Goal: Task Accomplishment & Management: Complete application form

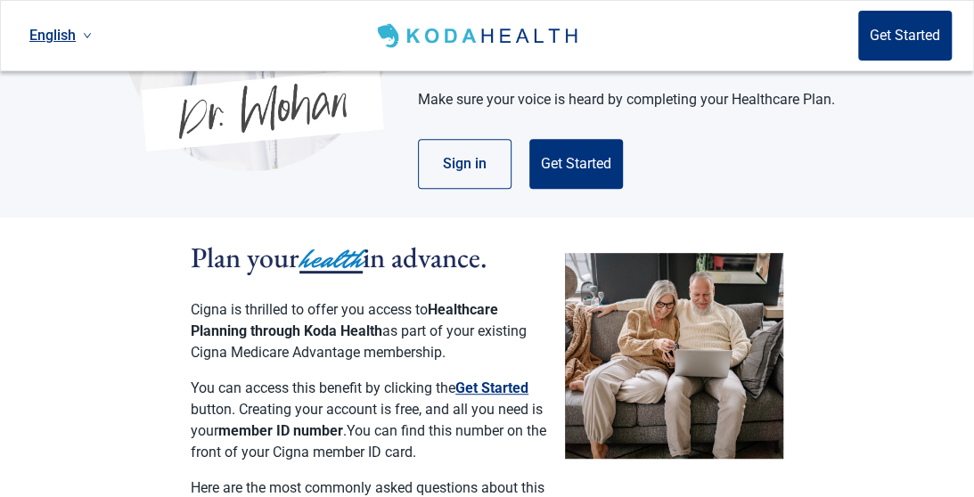
scroll to position [267, 0]
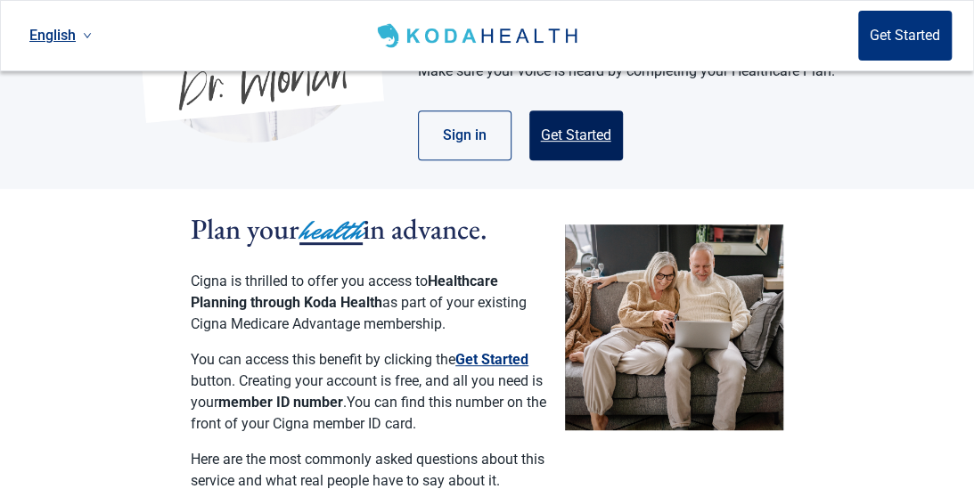
click at [580, 115] on button "Get Started" at bounding box center [576, 135] width 94 height 50
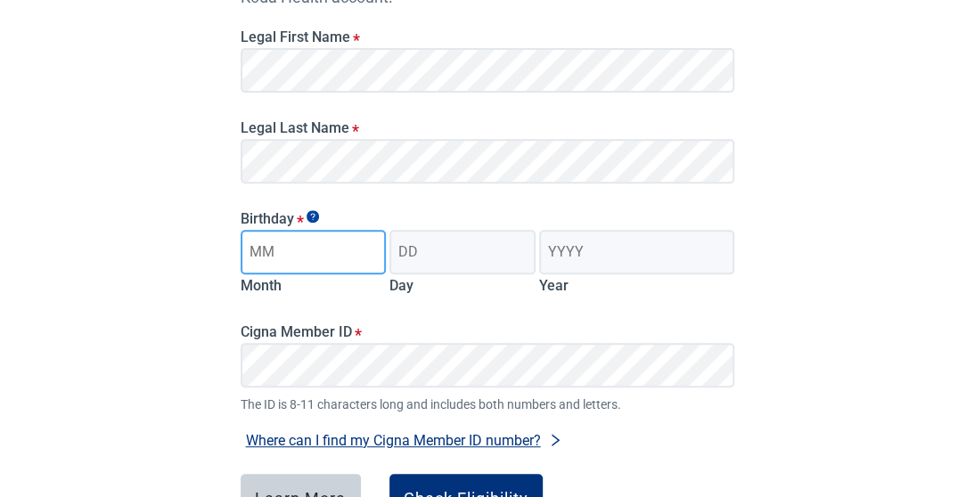
click at [274, 258] on input "Month" at bounding box center [314, 252] width 146 height 45
type input "07"
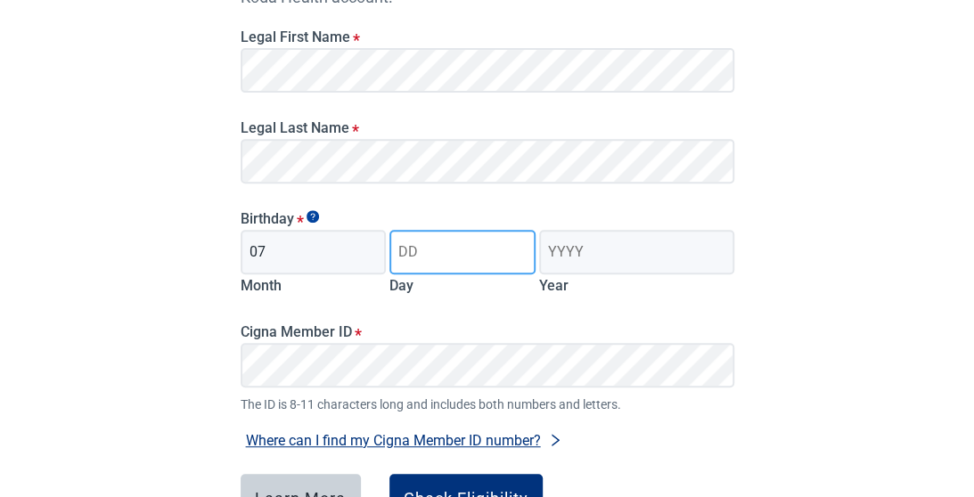
click at [403, 252] on input "Day" at bounding box center [462, 252] width 146 height 45
type input "82"
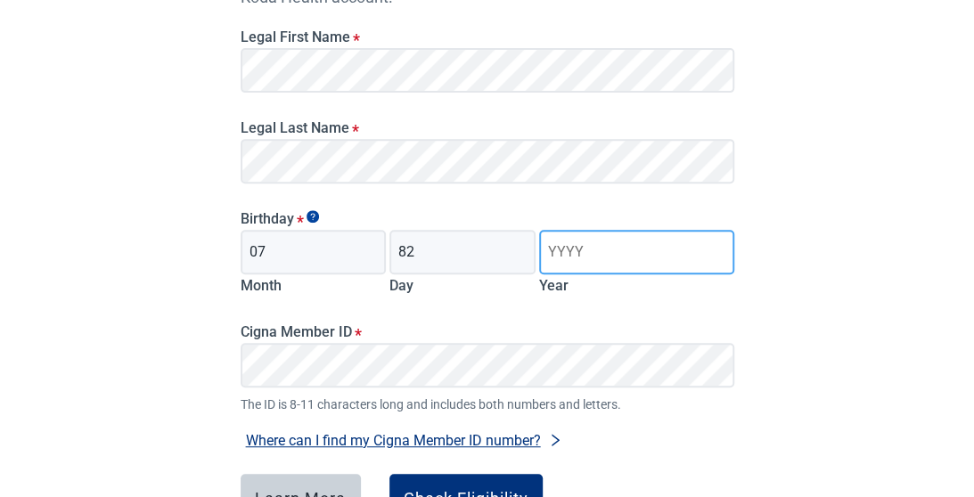
click at [552, 251] on input "Year" at bounding box center [636, 252] width 194 height 45
type input "1938"
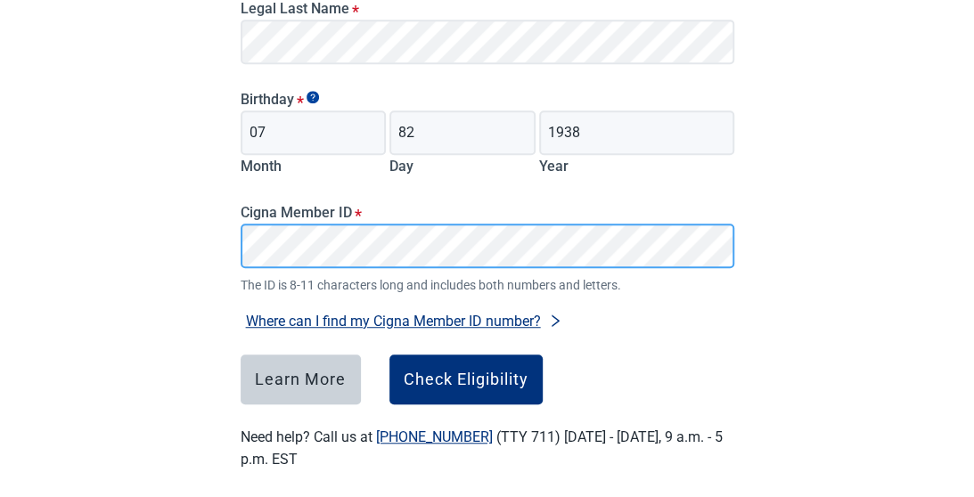
scroll to position [404, 0]
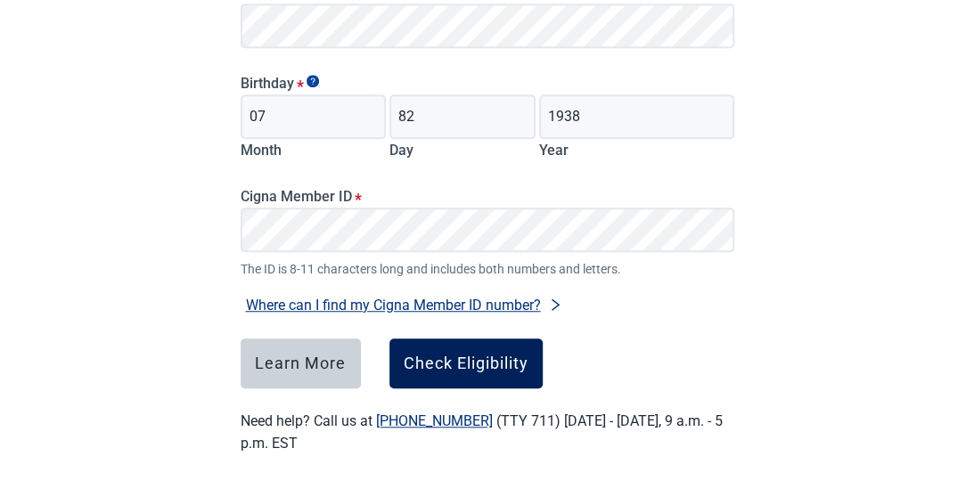
click at [458, 357] on div "Check Eligibility" at bounding box center [466, 364] width 125 height 18
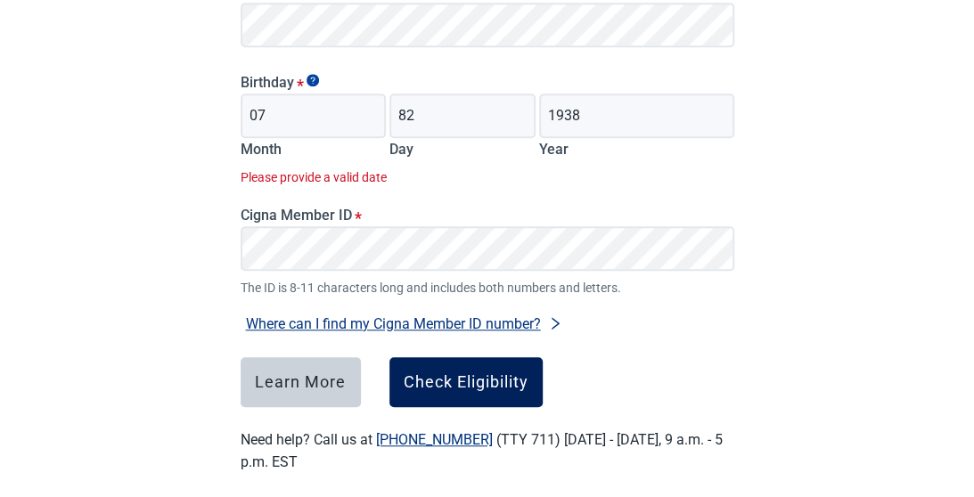
scroll to position [423, 0]
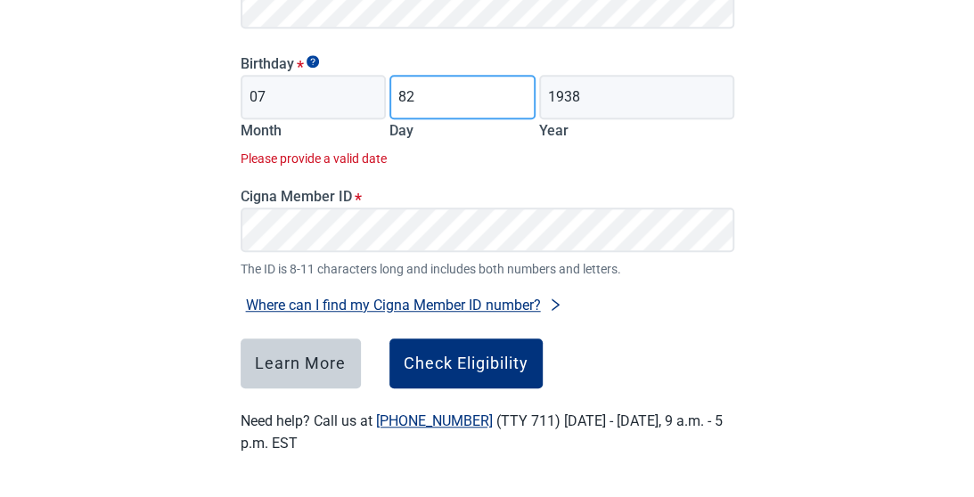
drag, startPoint x: 422, startPoint y: 96, endPoint x: 389, endPoint y: 93, distance: 33.2
click at [389, 93] on input "82" at bounding box center [462, 97] width 146 height 45
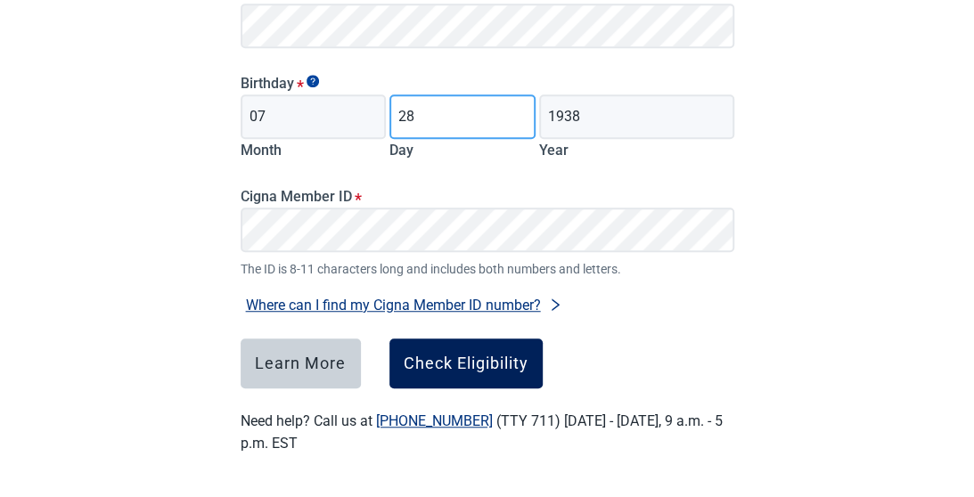
type input "28"
click at [495, 356] on div "Check Eligibility" at bounding box center [466, 364] width 125 height 18
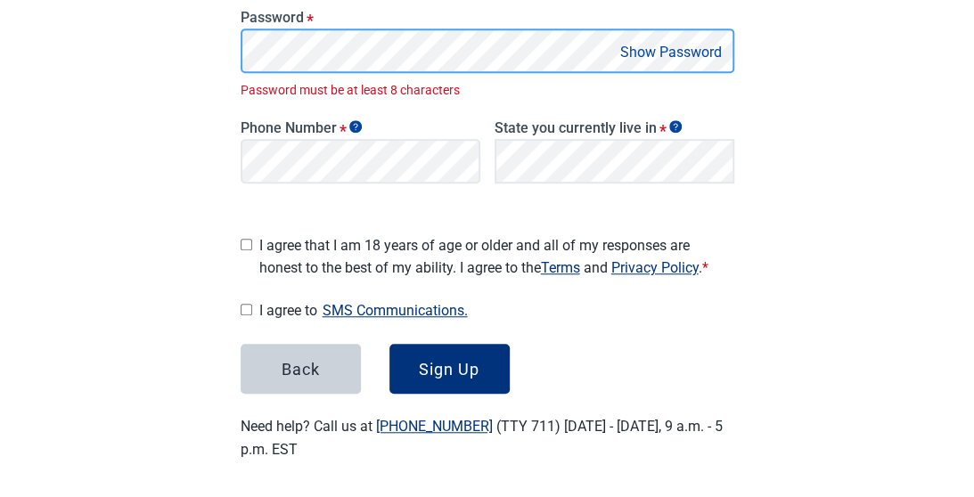
scroll to position [415, 0]
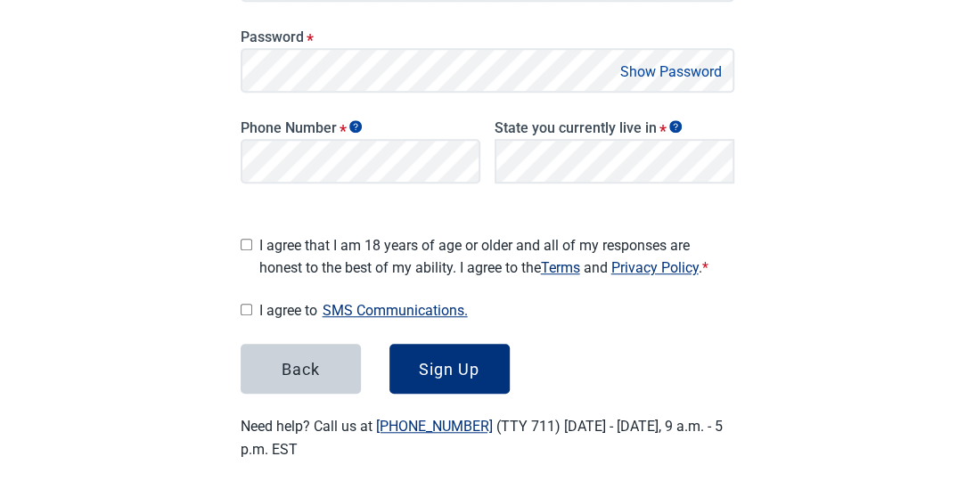
click at [668, 69] on button "Show Password" at bounding box center [671, 72] width 112 height 24
click at [241, 239] on input "I agree that I am 18 years of age or older and all of my responses are honest t…" at bounding box center [247, 245] width 12 height 12
checkbox input "true"
click at [246, 304] on input "I agree to SMS Communications." at bounding box center [247, 310] width 12 height 12
checkbox input "true"
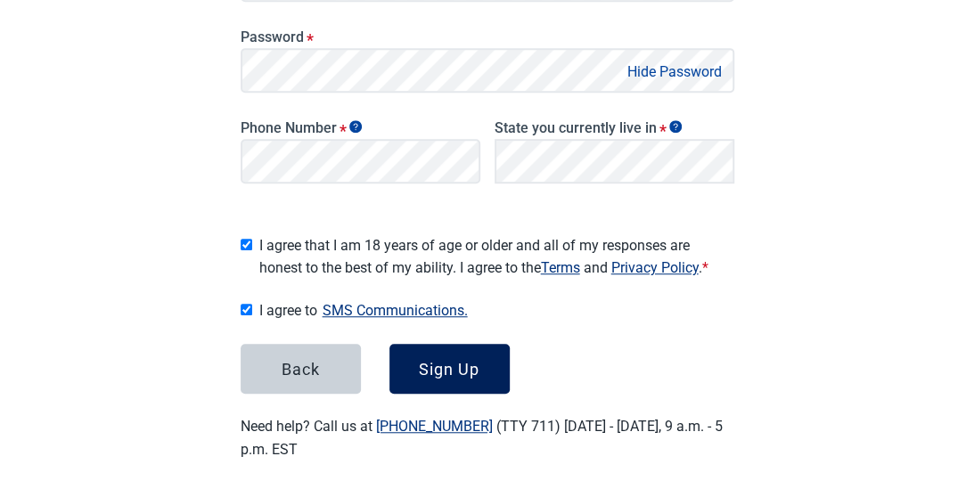
click at [426, 360] on div "Sign Up" at bounding box center [449, 369] width 61 height 18
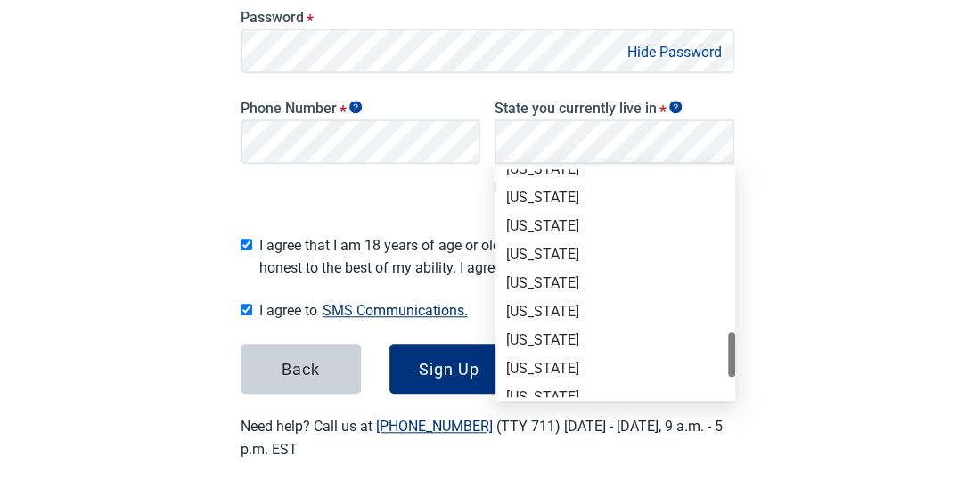
scroll to position [1158, 0]
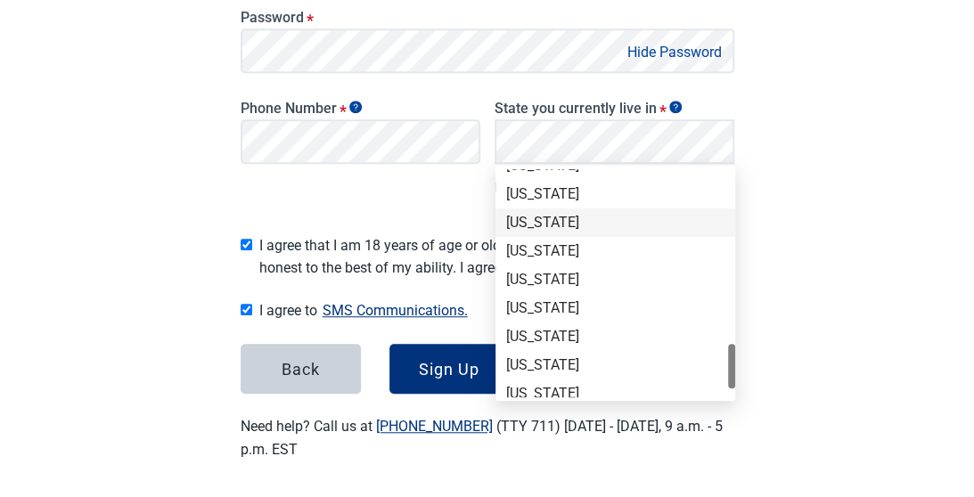
click at [549, 225] on div "[US_STATE]" at bounding box center [615, 223] width 218 height 20
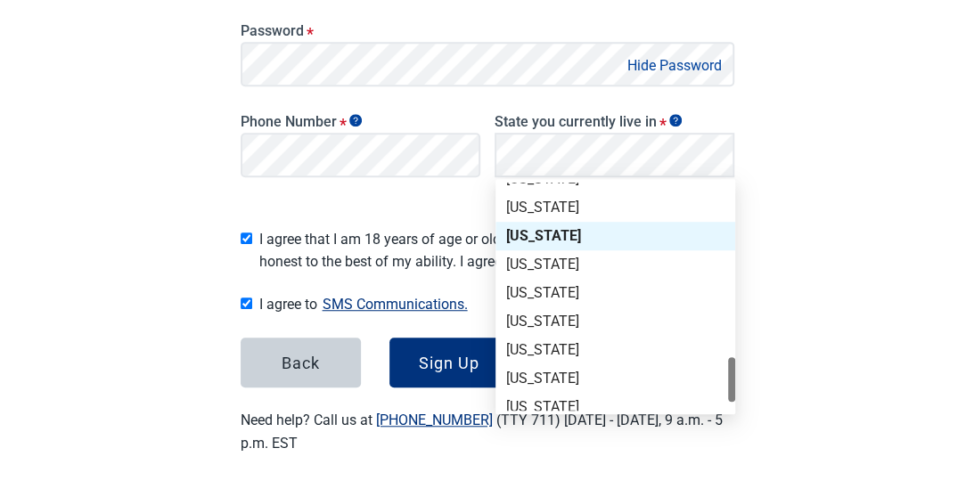
scroll to position [415, 0]
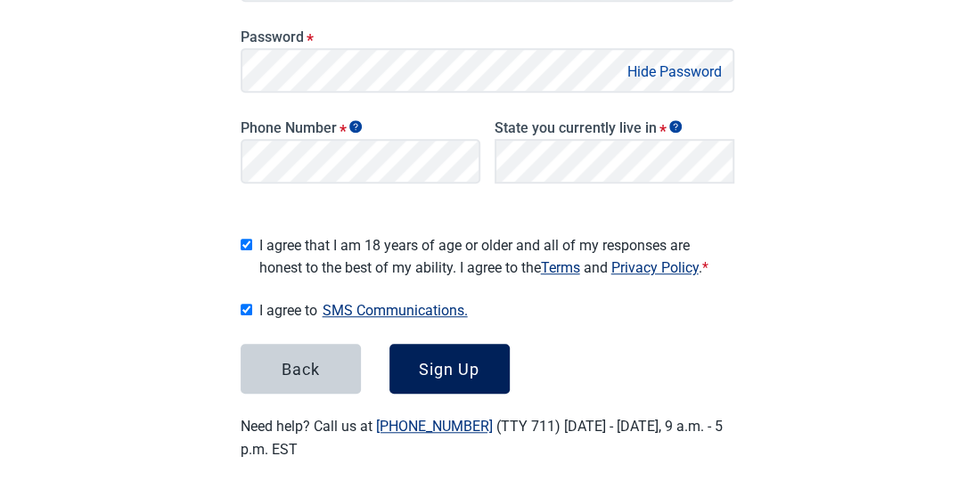
click at [446, 370] on div "Sign Up" at bounding box center [449, 369] width 61 height 18
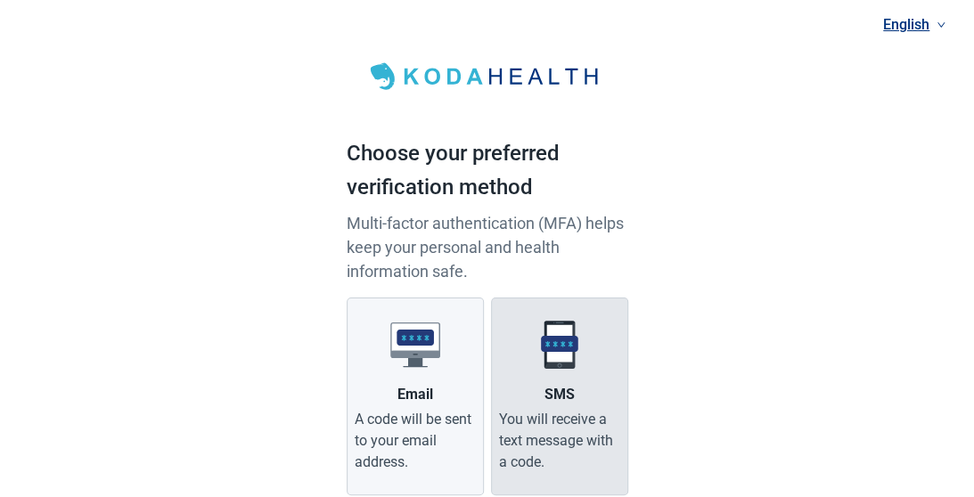
click at [553, 342] on img "Main content" at bounding box center [560, 345] width 50 height 50
click at [0, 0] on input "SMS You will receive a text message with a code." at bounding box center [0, 0] width 0 height 0
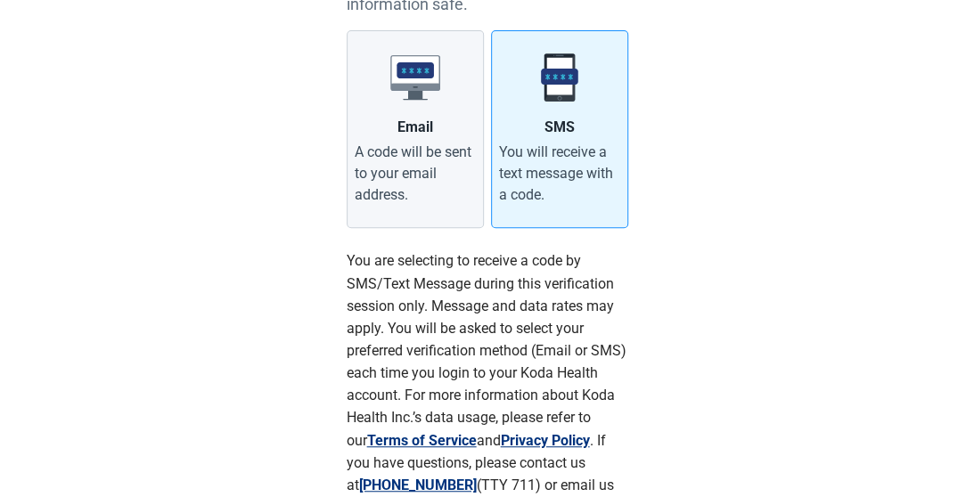
scroll to position [356, 0]
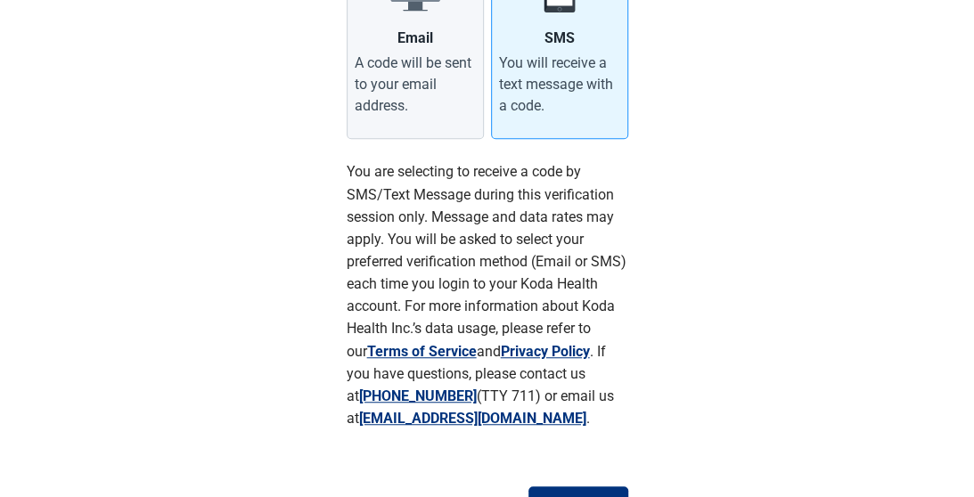
click at [415, 348] on link "Terms of Service" at bounding box center [422, 351] width 110 height 17
